Goal: Transaction & Acquisition: Download file/media

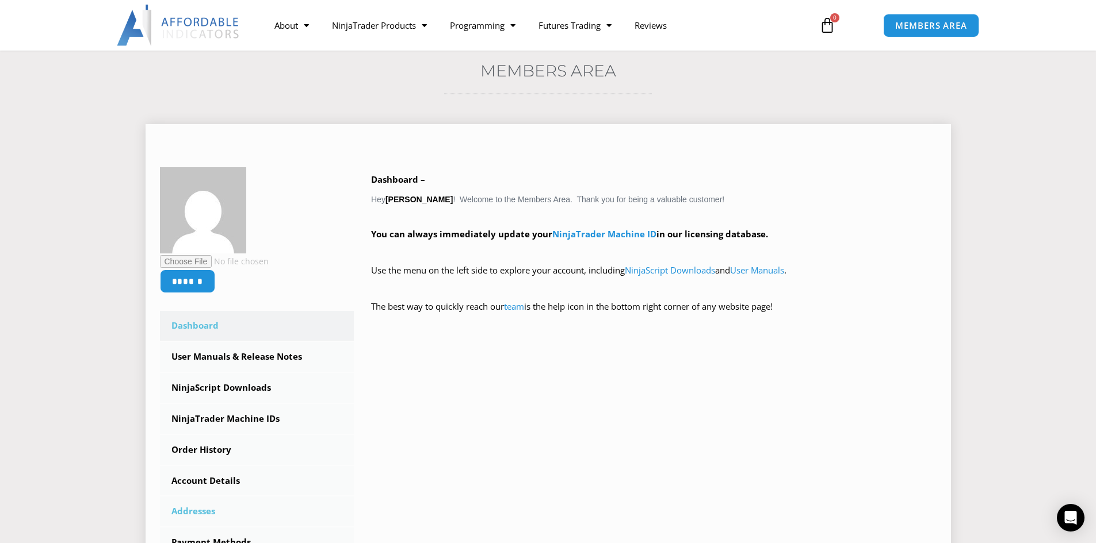
scroll to position [230, 0]
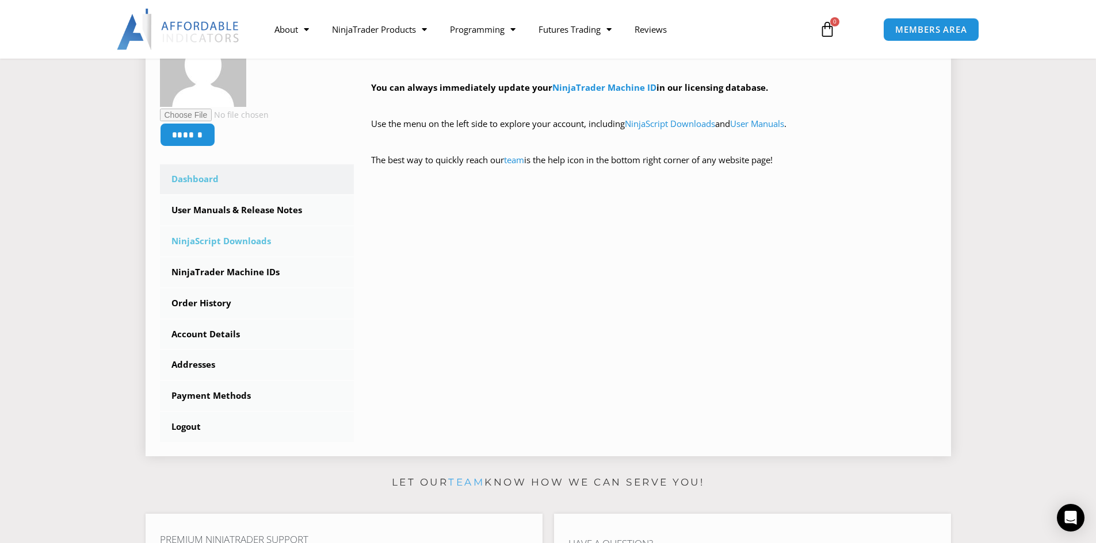
click at [220, 242] on link "NinjaScript Downloads" at bounding box center [257, 242] width 194 height 30
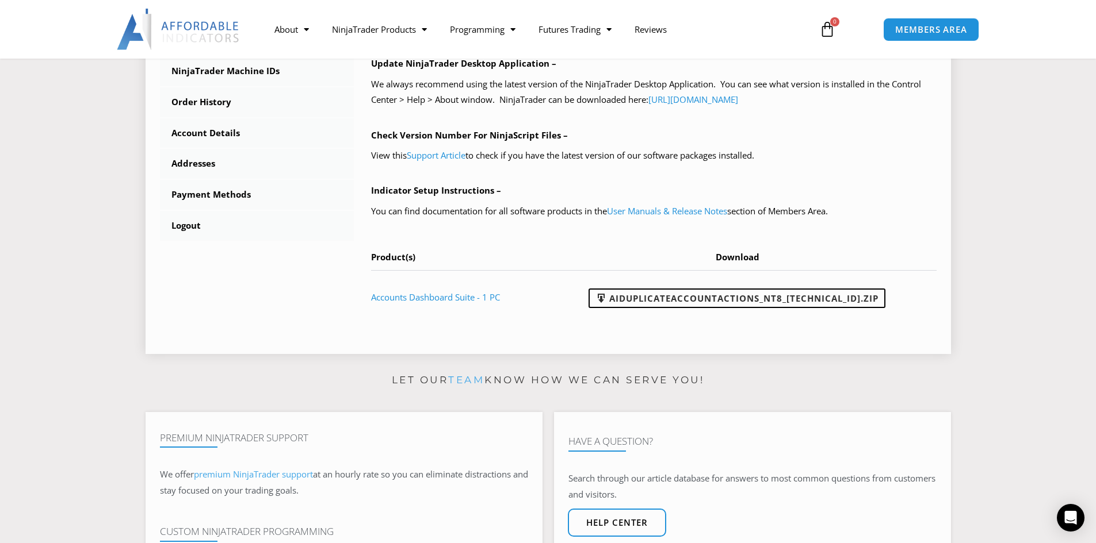
scroll to position [518, 0]
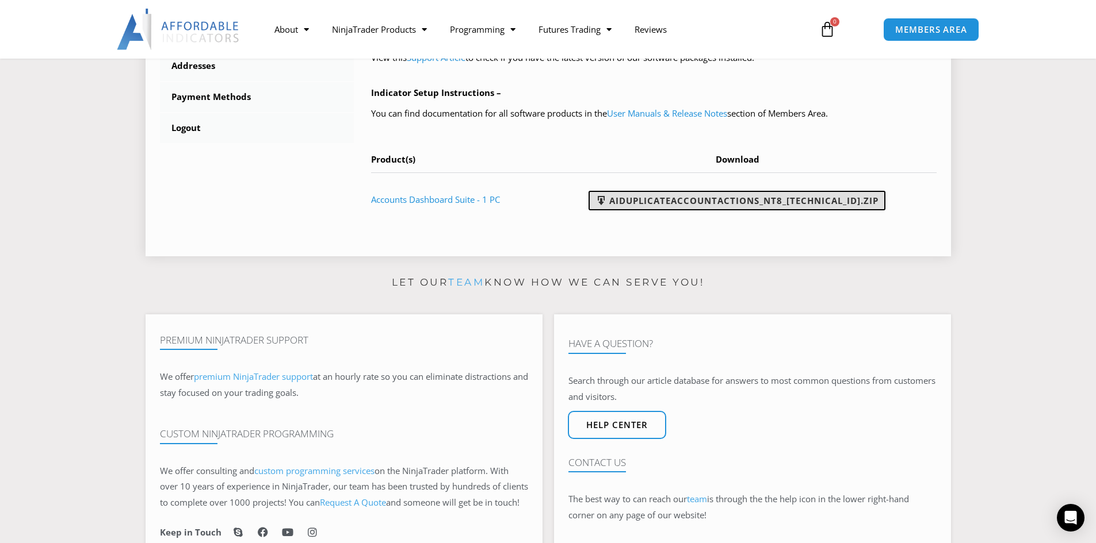
click at [768, 199] on link "AIDuplicateAccountActions_NT8_25.9.10.1.zip" at bounding box center [736, 201] width 297 height 20
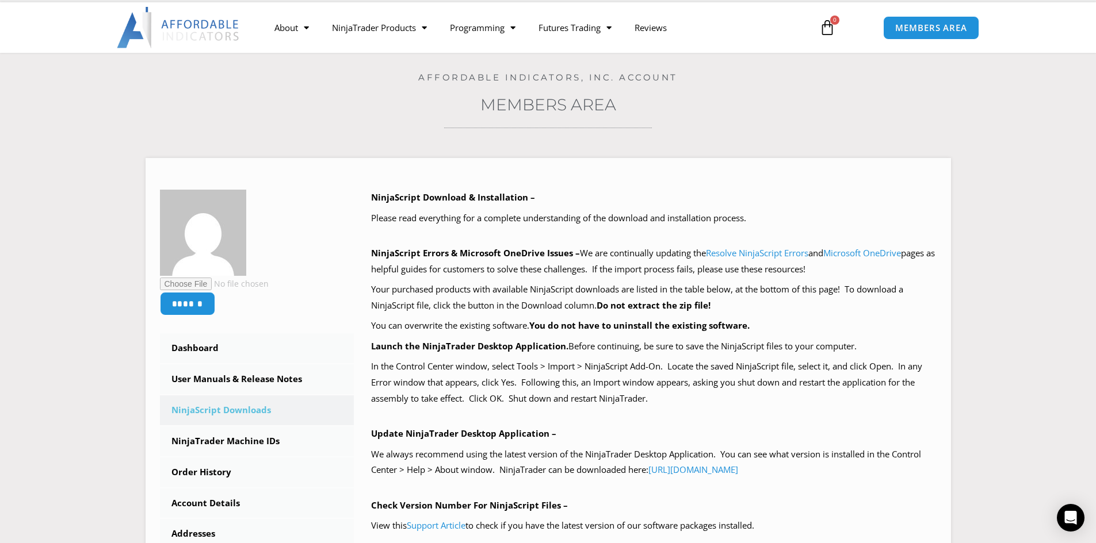
scroll to position [230, 0]
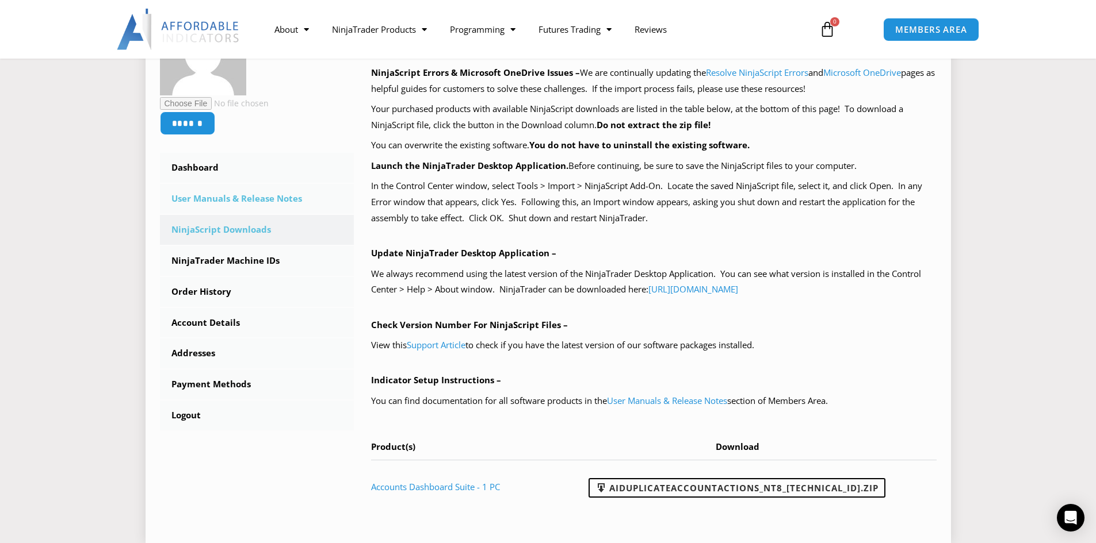
click at [222, 201] on link "User Manuals & Release Notes" at bounding box center [257, 199] width 194 height 30
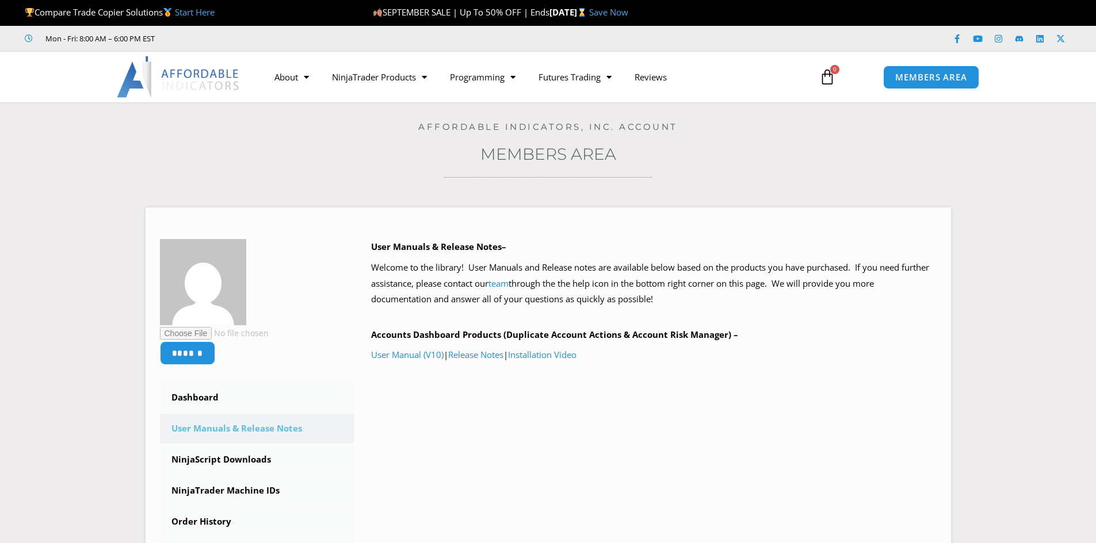
click at [242, 198] on div "****** Dashboard Subscriptions User Manuals & Release Notes NinjaScript Downloa…" at bounding box center [547, 436] width 805 height 493
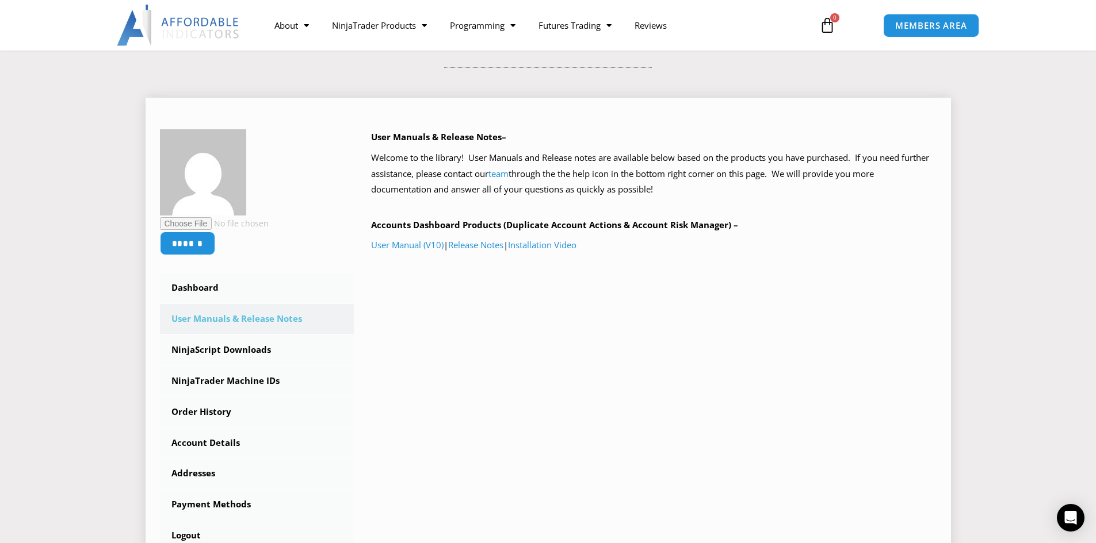
scroll to position [115, 0]
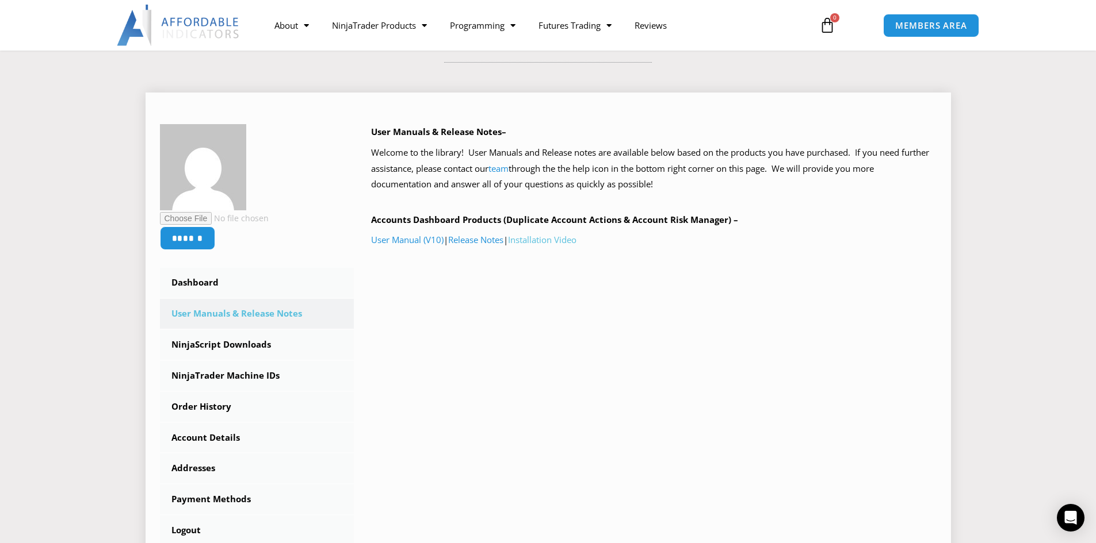
click at [554, 239] on link "Installation Video" at bounding box center [542, 240] width 68 height 12
